Goal: Task Accomplishment & Management: Manage account settings

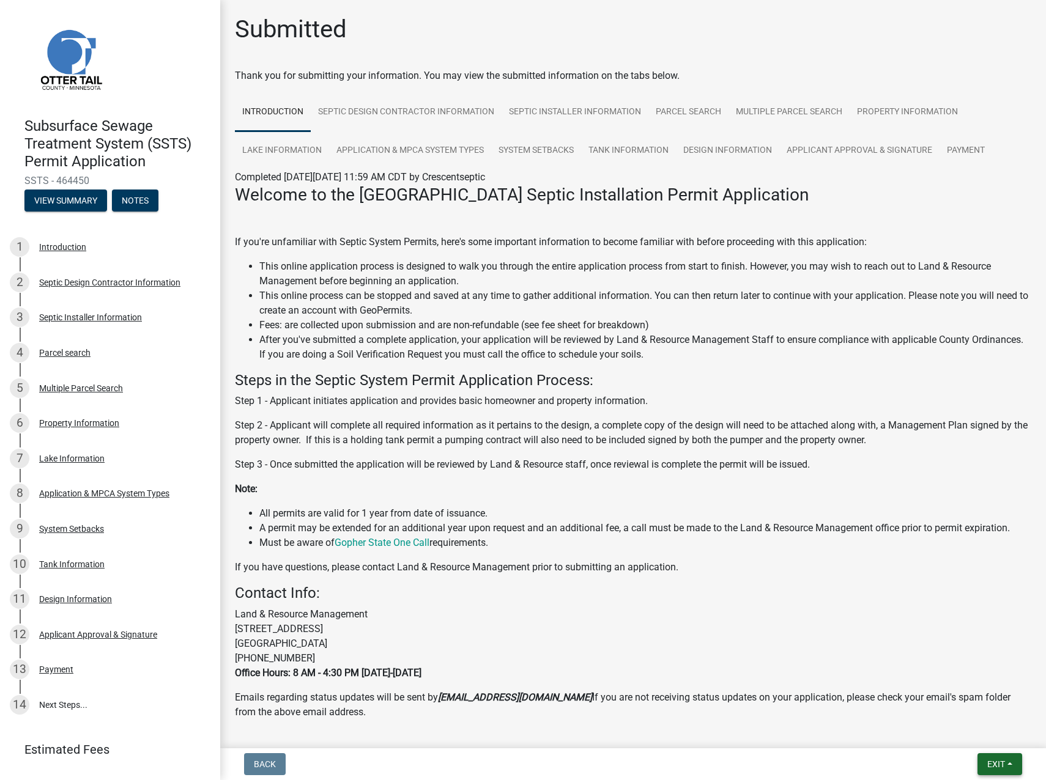
click at [993, 769] on span "Exit" at bounding box center [996, 765] width 18 height 10
click at [974, 727] on button "Save & Exit" at bounding box center [973, 732] width 98 height 29
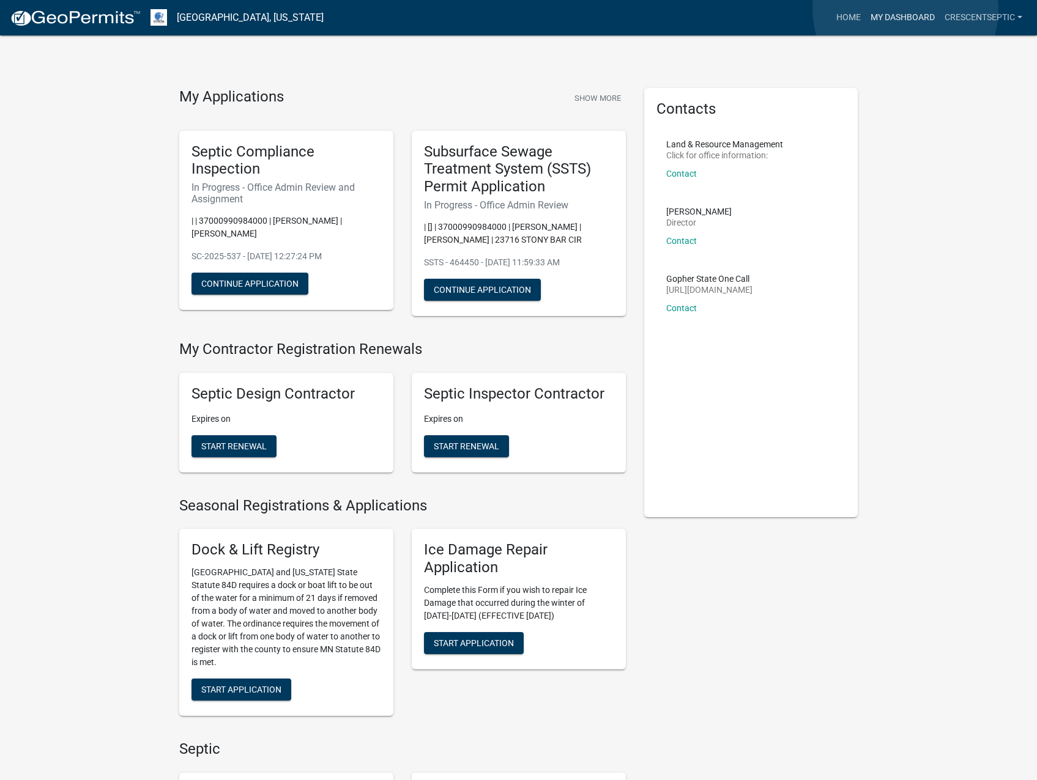
click at [905, 9] on link "My Dashboard" at bounding box center [903, 17] width 74 height 23
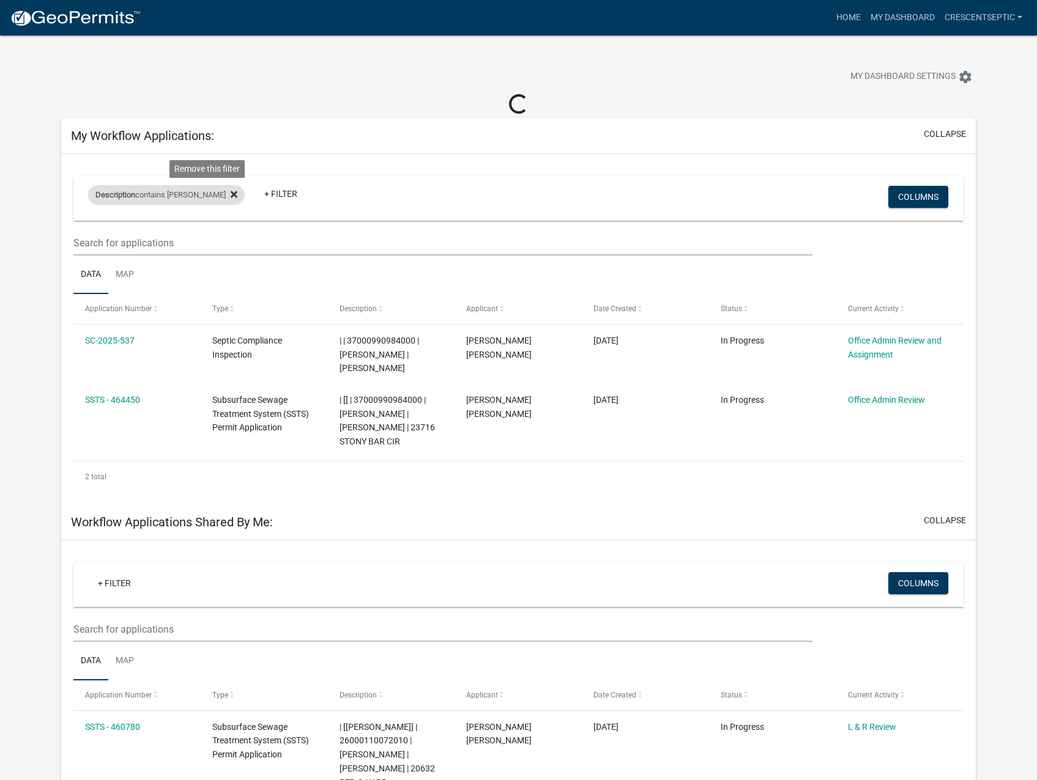
click at [231, 191] on icon at bounding box center [234, 195] width 7 height 10
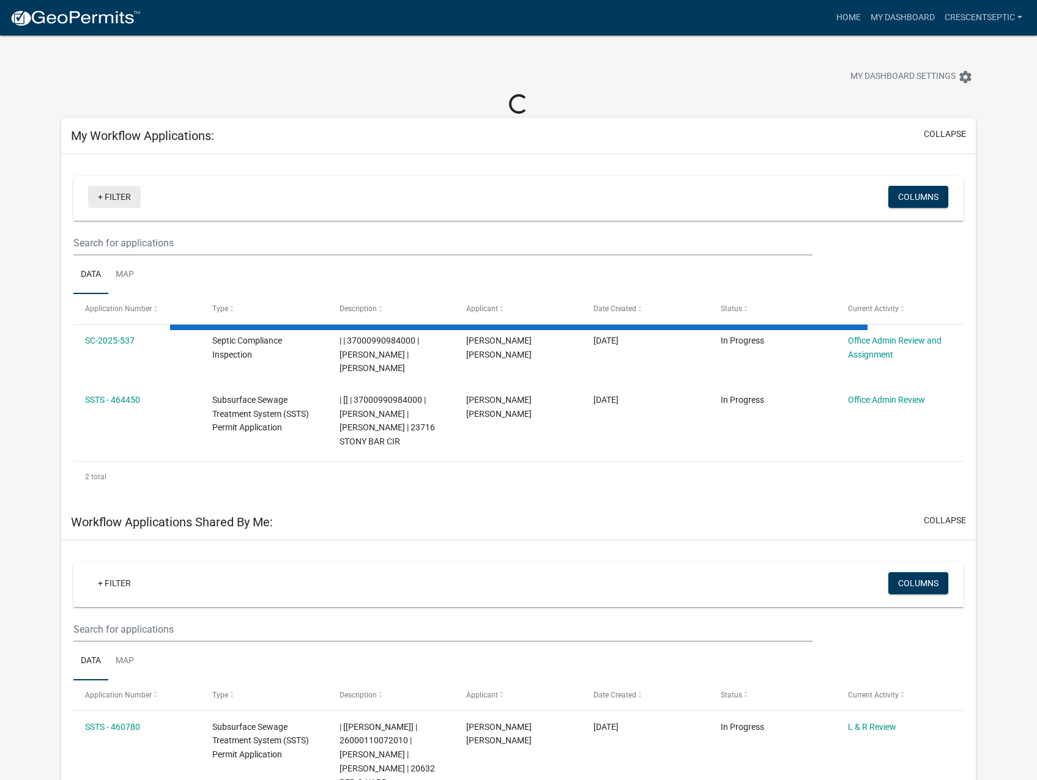
click at [127, 198] on link "+ Filter" at bounding box center [114, 197] width 53 height 22
select select "3: 100"
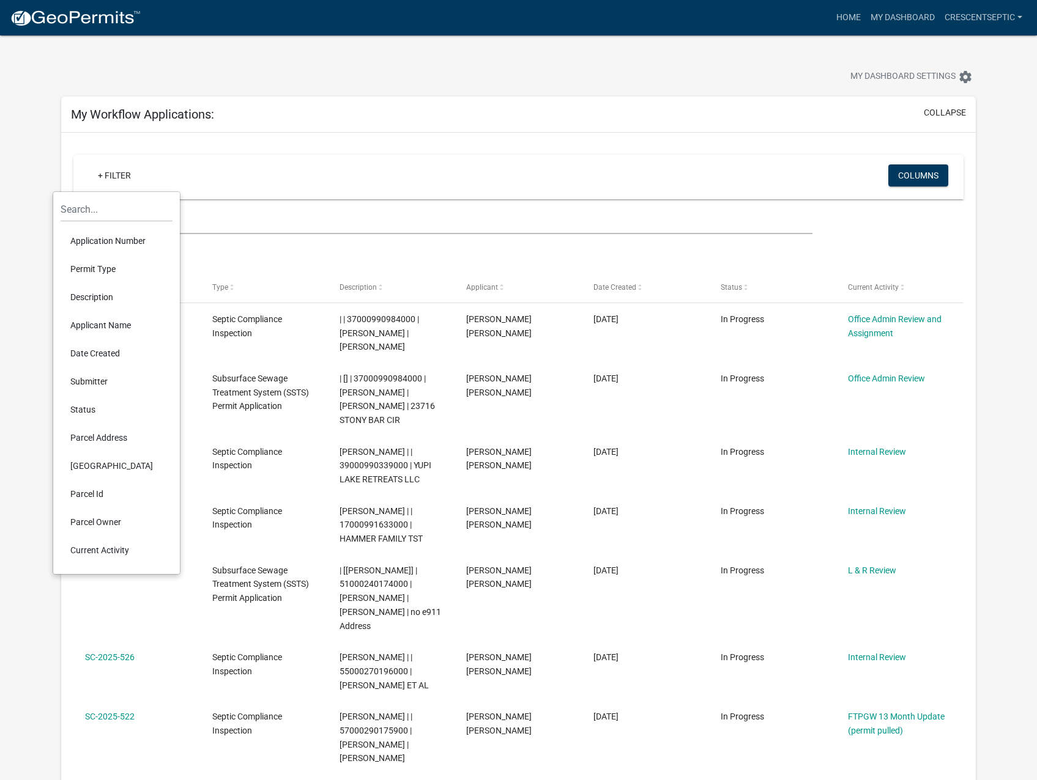
click at [174, 171] on div "+ Filter" at bounding box center [372, 177] width 586 height 25
